Goal: Obtain resource: Download file/media

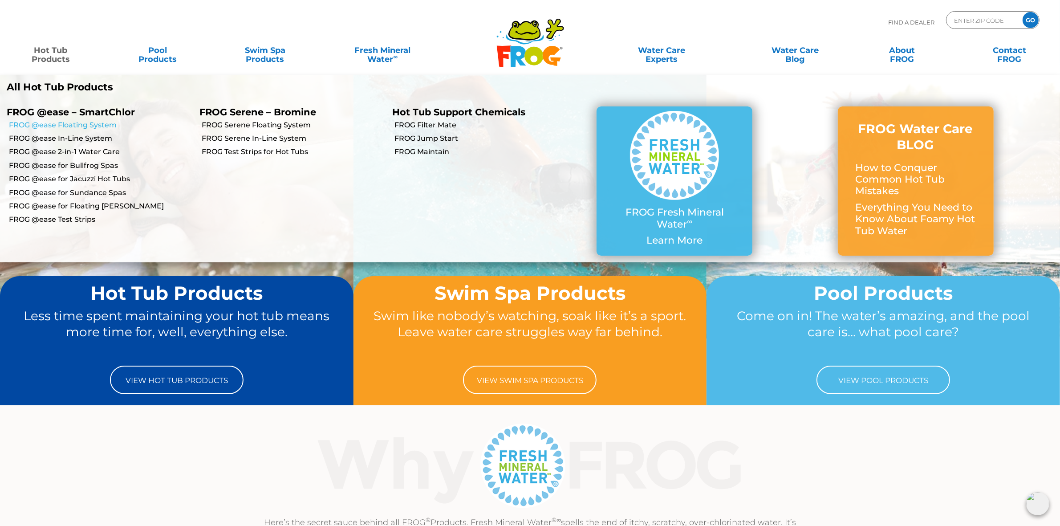
click at [78, 123] on link "FROG @ease Floating System" at bounding box center [101, 125] width 184 height 10
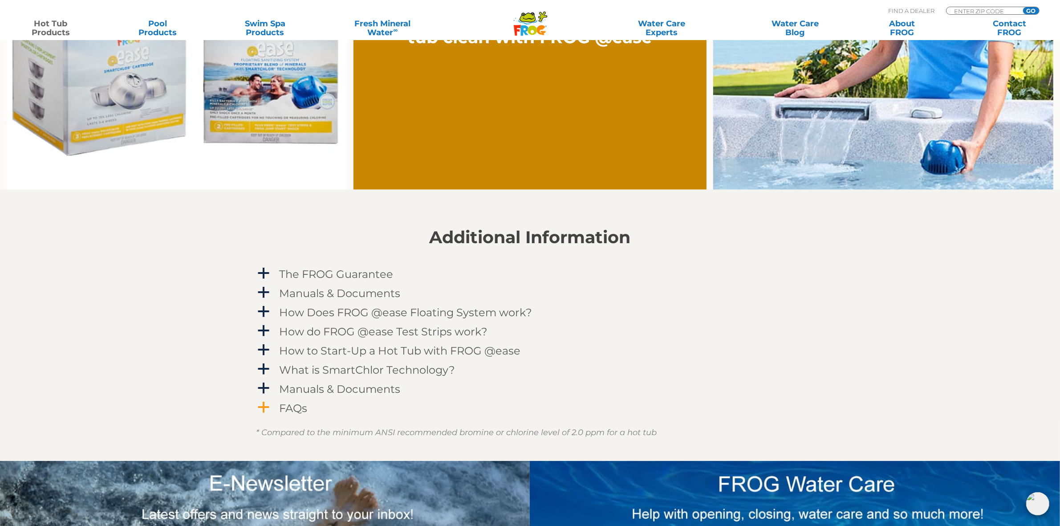
scroll to position [835, 0]
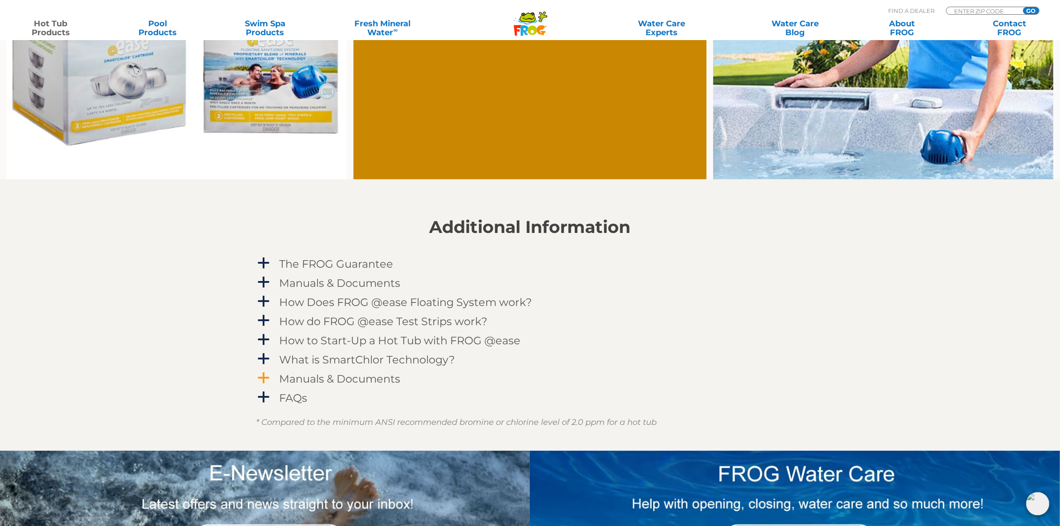
click at [380, 377] on h4 "Manuals & Documents" at bounding box center [340, 379] width 121 height 12
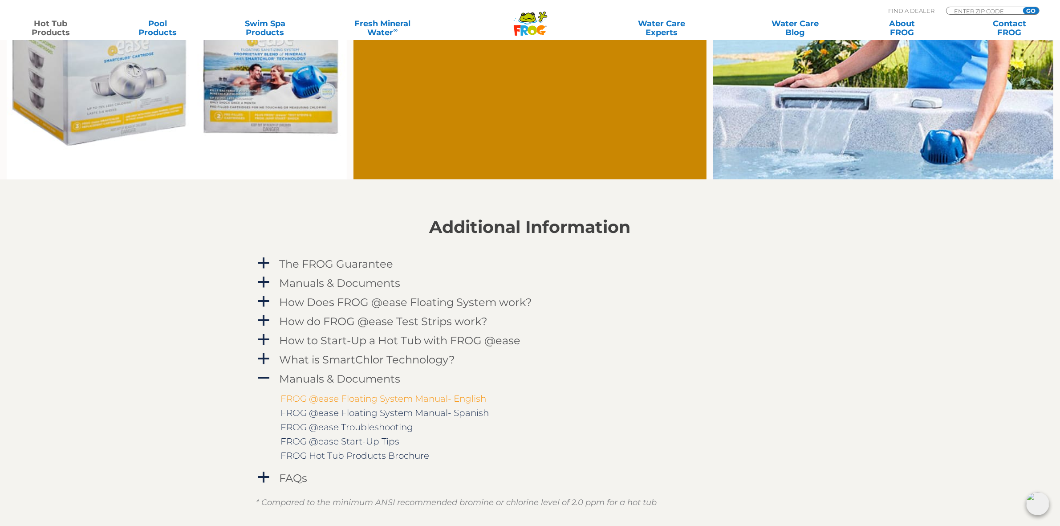
click at [397, 399] on link "FROG @ease Floating System Manual- English" at bounding box center [384, 398] width 206 height 11
click at [543, 24] on icon ".st130{clip-path:url(#SVGID_2_);fill-rule:evenodd;clip-rule:evenodd;fill:#C3CC0…" at bounding box center [530, 23] width 34 height 25
